Goal: Task Accomplishment & Management: Use online tool/utility

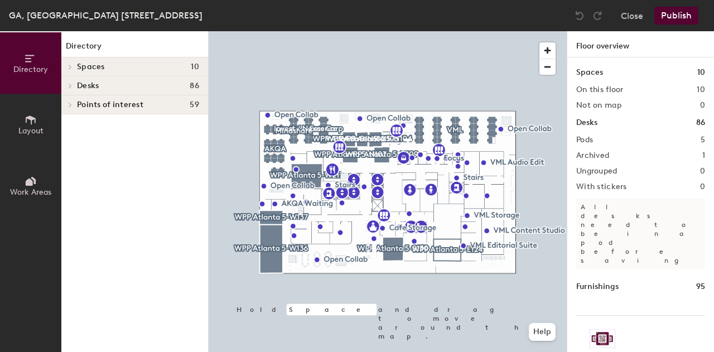
click at [620, 123] on div "Desks 86" at bounding box center [640, 123] width 129 height 12
click at [70, 84] on icon at bounding box center [70, 86] width 4 height 6
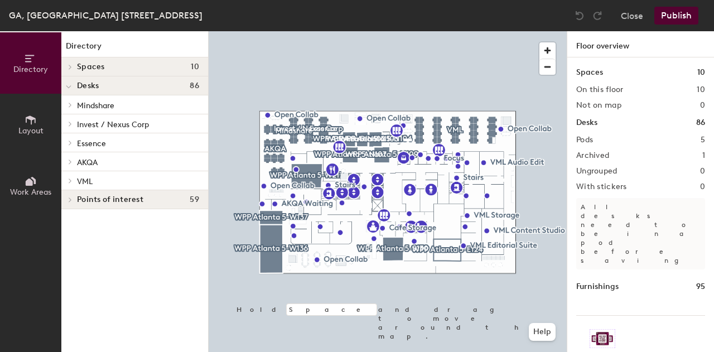
click at [70, 107] on icon at bounding box center [70, 105] width 2 height 4
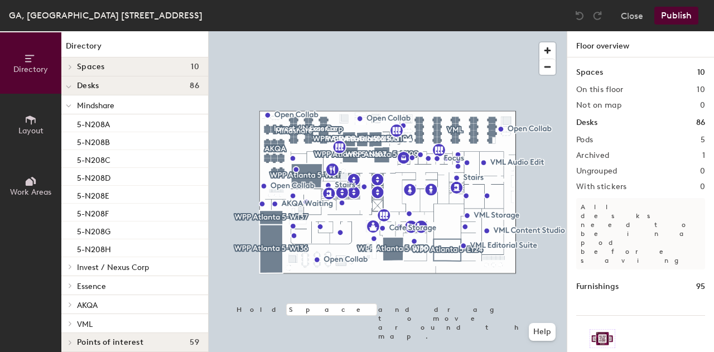
click at [69, 67] on icon at bounding box center [70, 67] width 4 height 6
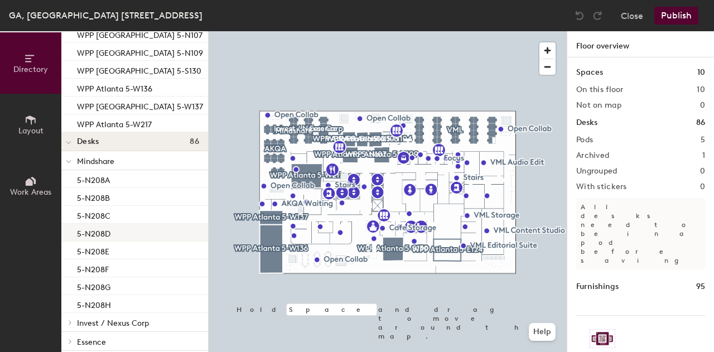
scroll to position [118, 0]
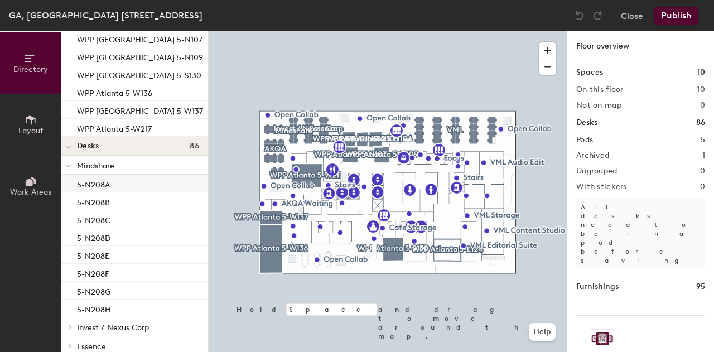
click at [139, 181] on div "5-N208A" at bounding box center [134, 184] width 147 height 18
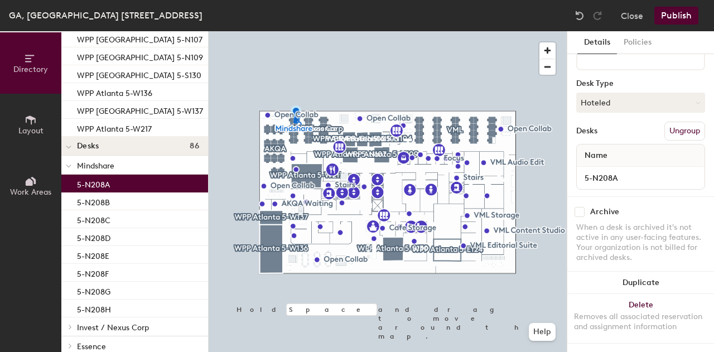
scroll to position [88, 0]
click at [628, 93] on button "Hoteled" at bounding box center [640, 103] width 129 height 20
click at [632, 79] on div "Desk Type" at bounding box center [640, 83] width 129 height 9
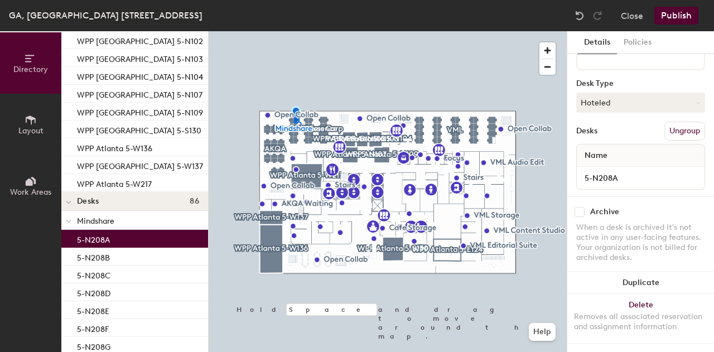
scroll to position [54, 0]
